Goal: Information Seeking & Learning: Learn about a topic

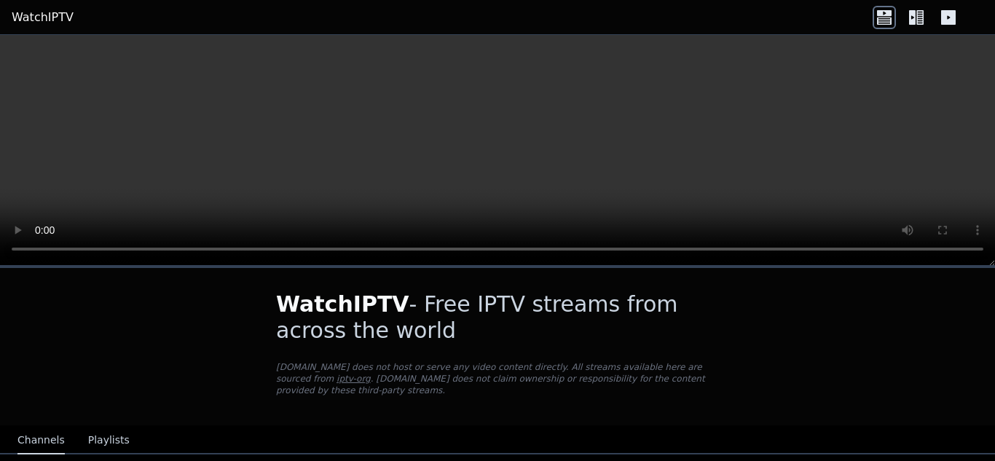
click at [920, 10] on icon at bounding box center [920, 17] width 7 height 15
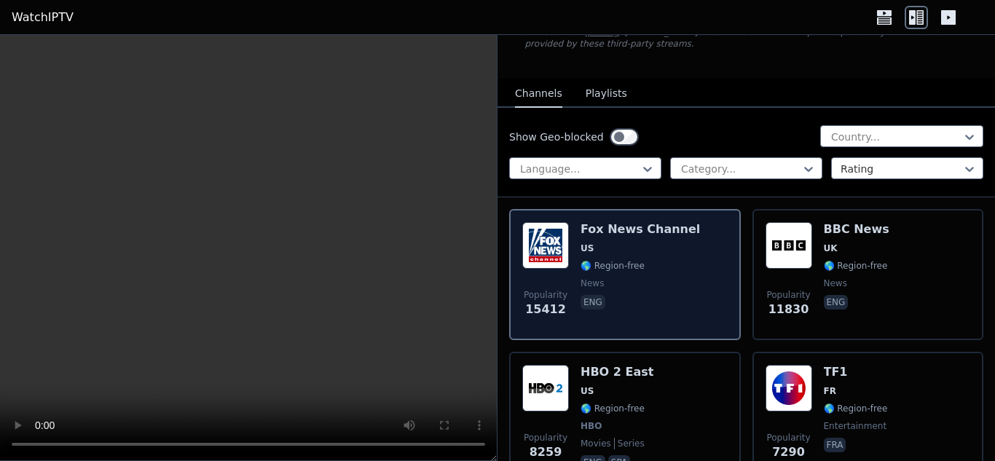
scroll to position [146, 0]
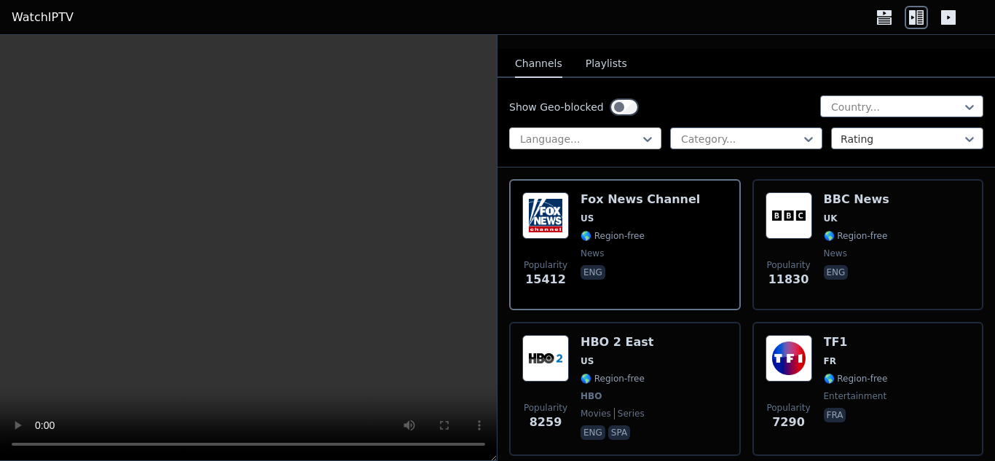
click at [614, 132] on div at bounding box center [580, 139] width 122 height 15
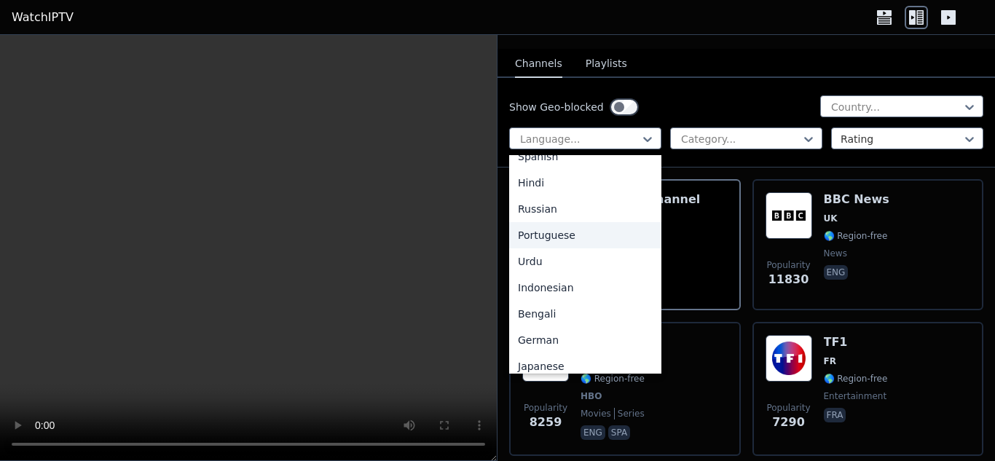
click at [566, 223] on div "Portuguese" at bounding box center [585, 235] width 152 height 26
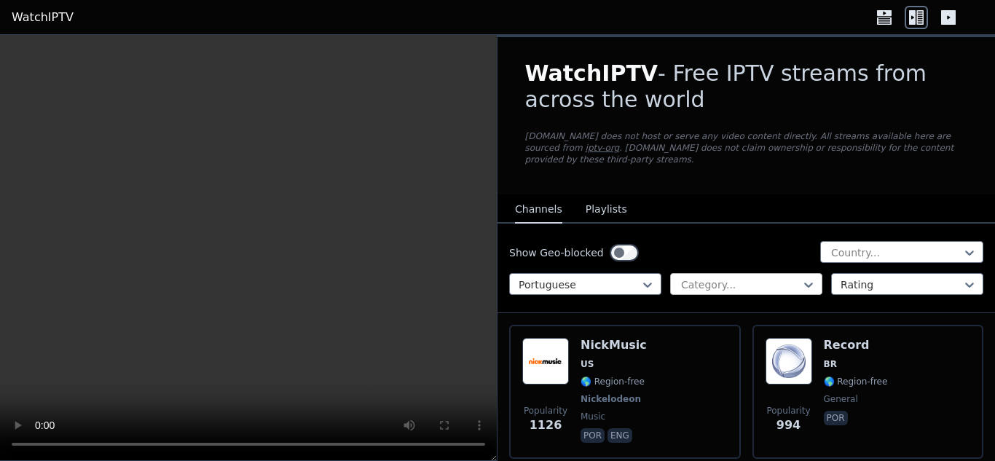
click at [711, 278] on div at bounding box center [741, 285] width 122 height 15
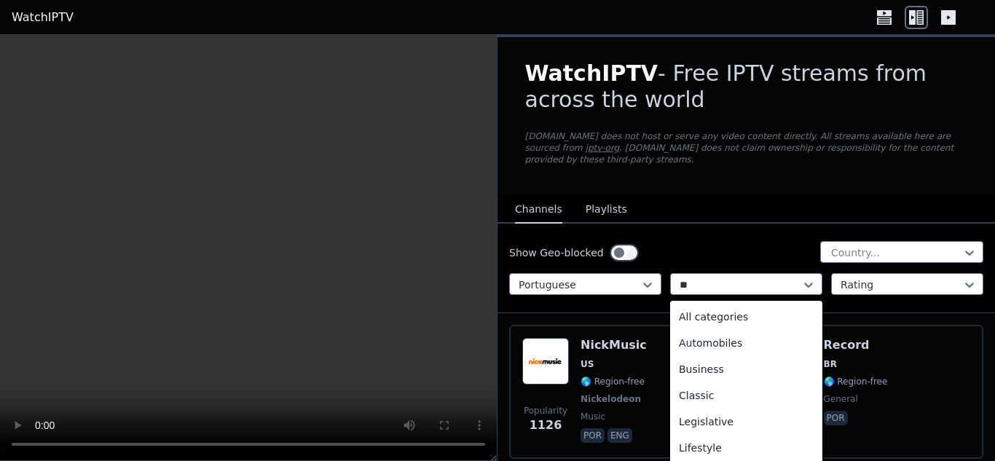
type input "***"
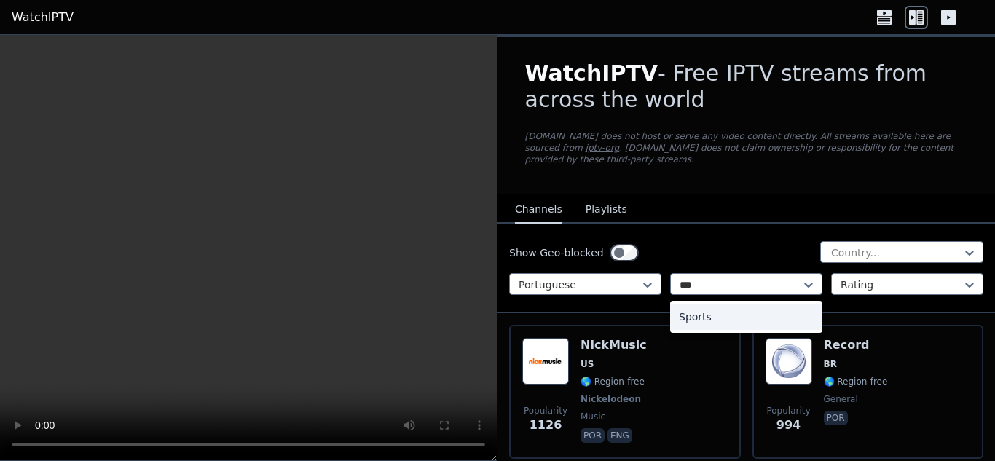
click at [710, 304] on div "Sports" at bounding box center [746, 317] width 152 height 26
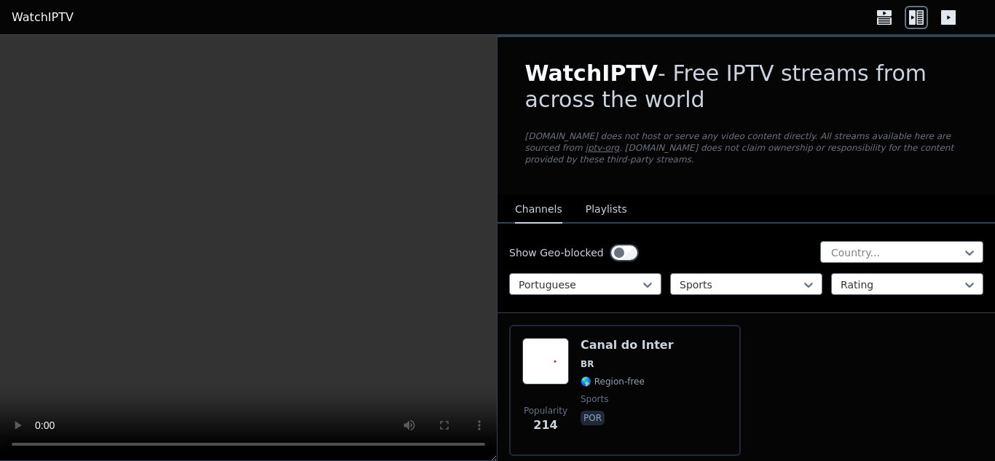
click at [882, 19] on icon at bounding box center [884, 17] width 23 height 23
